Goal: Task Accomplishment & Management: Complete application form

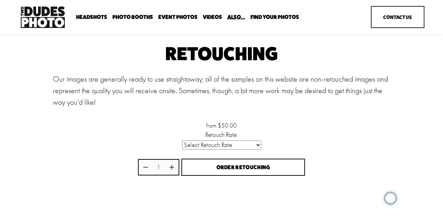
scroll to position [70, 0]
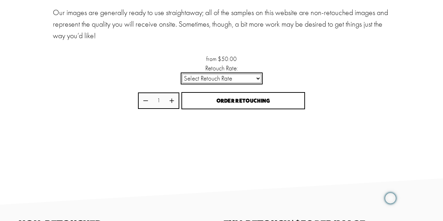
click at [220, 77] on select "Select Retouch Rate Individual Rate ($50/image) 4 Images ($150) 8 Images ($200)" at bounding box center [221, 78] width 79 height 9
select select "Individual Rate ($50/image)"
click at [182, 75] on select "Select Retouch Rate Individual Rate ($50/image) 4 Images ($150) 8 Images ($200)" at bounding box center [221, 78] width 79 height 9
click at [173, 101] on icon "Increase quantity by 1" at bounding box center [172, 100] width 4 height 4
type input "2"
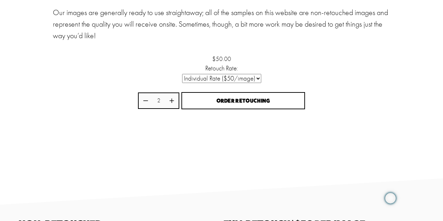
click at [194, 140] on div "$50.00 Retouch Rate: Select Retouch Rate Individual Rate ($50/image) 4 Images (…" at bounding box center [221, 108] width 167 height 109
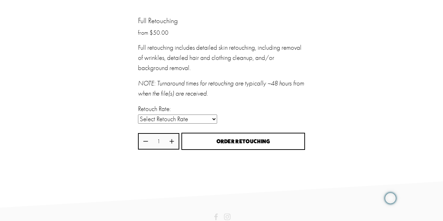
scroll to position [1042, 0]
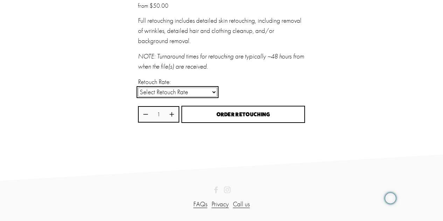
click at [210, 92] on select "Select Retouch Rate Individual Rate ($50/image) 4 Images ($150) 8 Images ($200)" at bounding box center [177, 91] width 79 height 9
select select "Individual Rate ($50/image)"
click at [138, 87] on select "Select Retouch Rate Individual Rate ($50/image) 4 Images ($150) 8 Images ($200)" at bounding box center [177, 91] width 79 height 9
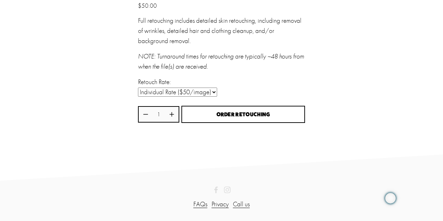
click at [166, 111] on div "1" at bounding box center [158, 114] width 41 height 17
click at [171, 113] on icon "Increase quantity by 1" at bounding box center [172, 114] width 6 height 6
type input "2"
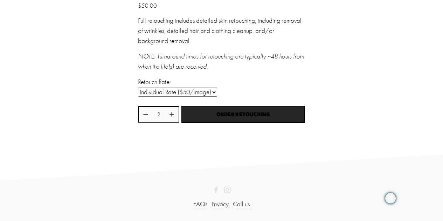
click at [210, 111] on div "Order Retouching" at bounding box center [243, 114] width 108 height 7
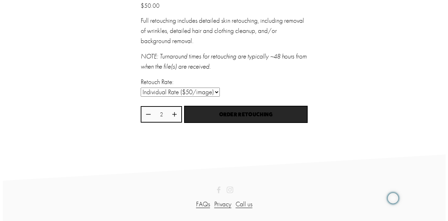
scroll to position [1037, 0]
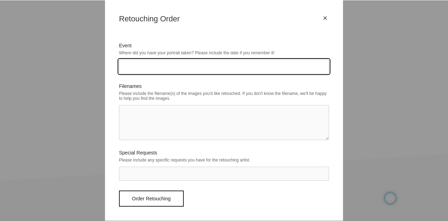
click at [168, 66] on input "Event" at bounding box center [224, 66] width 210 height 14
click at [134, 67] on input "Event" at bounding box center [224, 66] width 210 height 14
type input "AP National Conference, [GEOGRAPHIC_DATA], [DATE]. 2025"
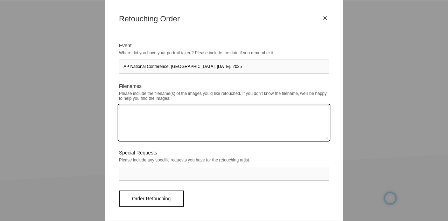
click at [196, 115] on textarea "Filenames" at bounding box center [224, 122] width 210 height 35
click at [137, 118] on textarea "Filenames" at bounding box center [224, 122] width 210 height 35
click at [182, 116] on textarea "Filenames" at bounding box center [224, 122] width 210 height 35
click at [152, 113] on textarea "Filenames" at bounding box center [224, 122] width 210 height 35
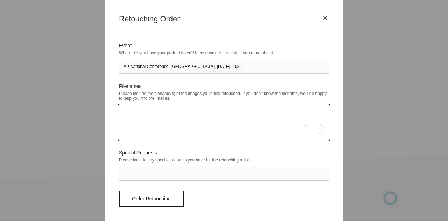
click at [140, 111] on textarea "Filenames" at bounding box center [224, 122] width 210 height 35
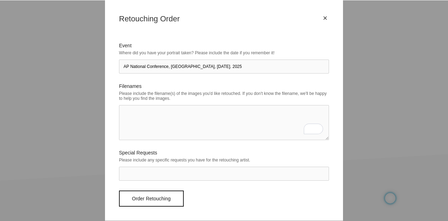
click at [281, 206] on div "Order Retouching" at bounding box center [224, 198] width 210 height 16
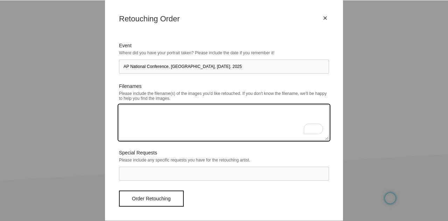
click at [177, 123] on textarea "Filenames" at bounding box center [224, 122] width 210 height 35
click at [178, 114] on textarea "Filenames" at bounding box center [224, 122] width 210 height 35
click at [178, 110] on textarea "Filenames" at bounding box center [224, 122] width 210 height 35
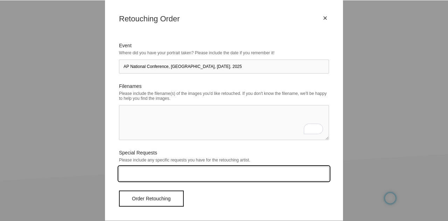
click at [140, 170] on input "Special Requests" at bounding box center [224, 174] width 210 height 14
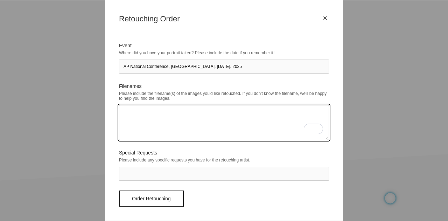
click at [127, 118] on textarea "Filenames" at bounding box center [224, 122] width 210 height 35
click at [238, 119] on textarea "File 1:" at bounding box center [224, 122] width 210 height 35
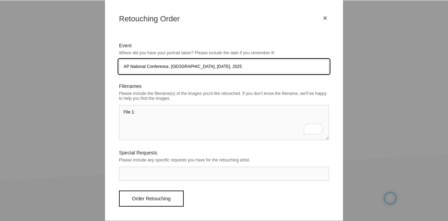
click at [209, 66] on input "AP National Conference, [GEOGRAPHIC_DATA], [DATE]. 2025" at bounding box center [224, 66] width 210 height 14
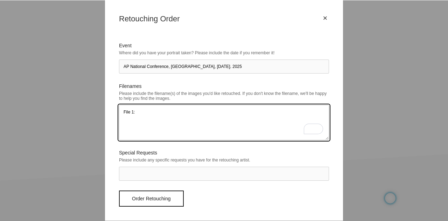
click at [169, 114] on textarea "File 1:" at bounding box center [224, 122] width 210 height 35
click at [134, 111] on textarea "File 1:" at bounding box center [224, 122] width 210 height 35
drag, startPoint x: 144, startPoint y: 108, endPoint x: 106, endPoint y: 117, distance: 39.5
click at [106, 117] on div "× Retouching Order Event Where did you have your portrait taken? Please include…" at bounding box center [224, 110] width 238 height 220
click at [257, 118] on textarea "Please" at bounding box center [224, 122] width 210 height 35
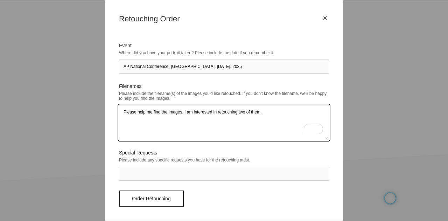
type textarea "Please help me find the images. I am interested in retouching two of them."
drag, startPoint x: 268, startPoint y: 107, endPoint x: 287, endPoint y: 113, distance: 20.6
click at [268, 107] on textarea "Please help me find the images. I am interested in retouching two of them." at bounding box center [224, 122] width 210 height 35
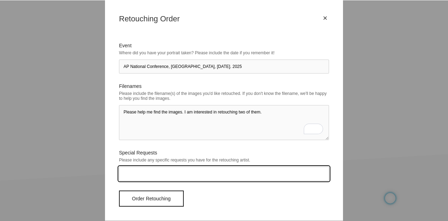
click at [148, 170] on input "Special Requests" at bounding box center [224, 174] width 210 height 14
type input "I would like to have hair, chin, neck, cheek retouching."
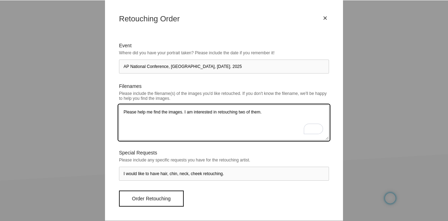
click at [268, 117] on textarea "Please help me find the images. I am interested in retouching two of them." at bounding box center [224, 122] width 210 height 35
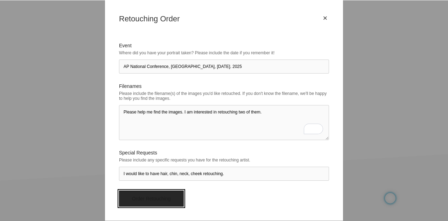
click at [150, 204] on input "Order Retouching" at bounding box center [151, 198] width 65 height 16
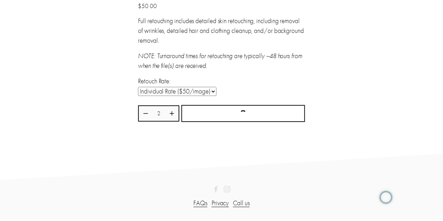
scroll to position [1042, 0]
